Goal: Task Accomplishment & Management: Manage account settings

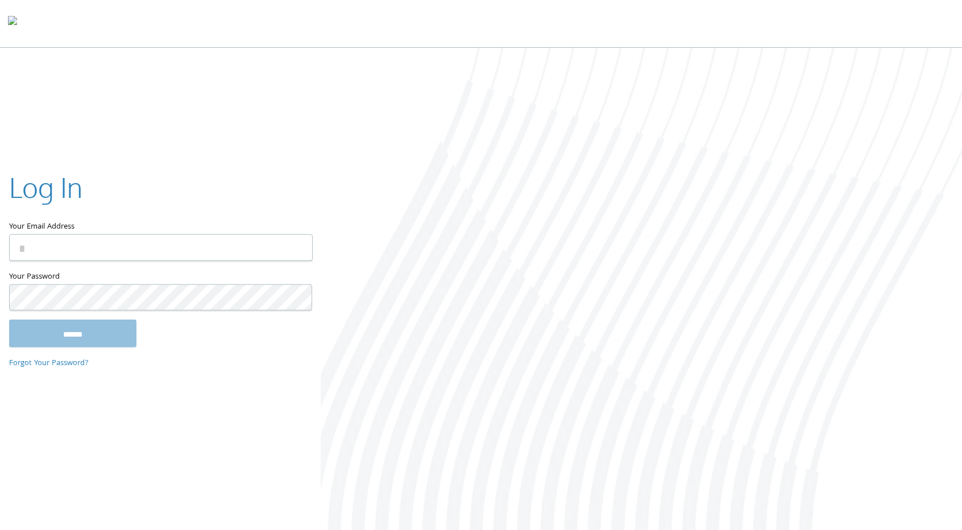
type input "**********"
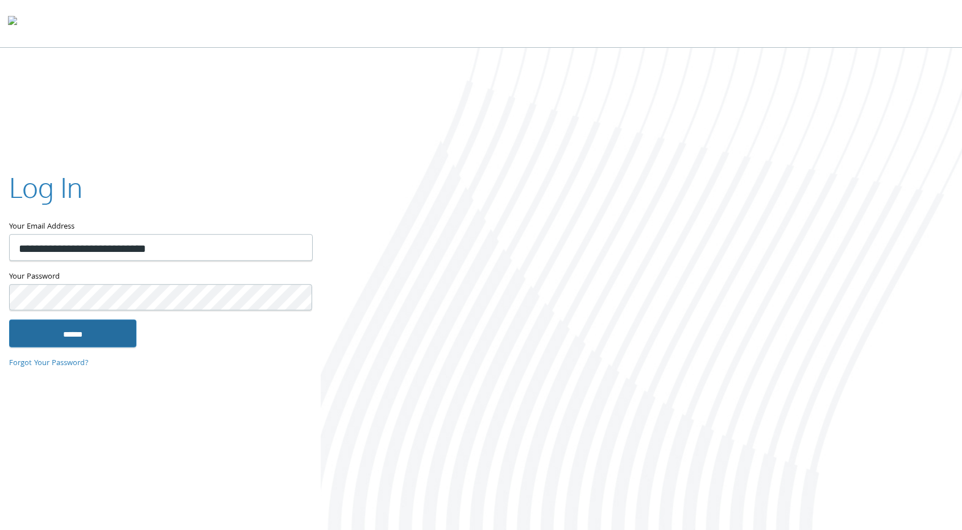
click at [92, 334] on input "******" at bounding box center [72, 333] width 127 height 27
type input "**********"
click at [80, 329] on input "******" at bounding box center [72, 333] width 127 height 27
